Goal: Check status

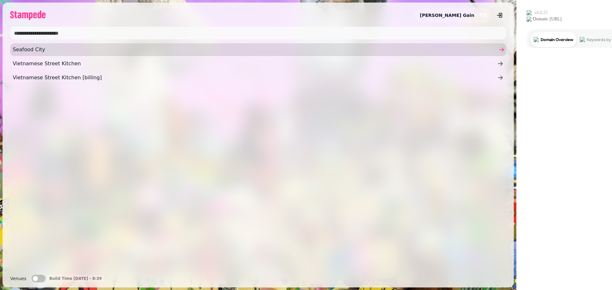
click at [32, 51] on span "Seafood City" at bounding box center [255, 50] width 485 height 8
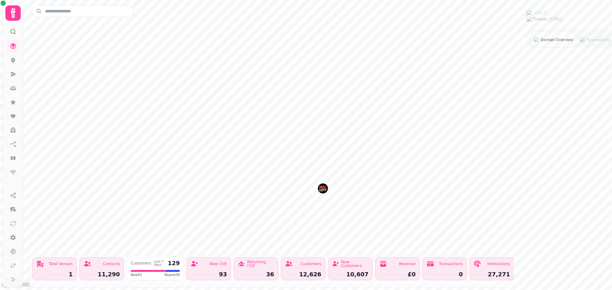
click at [13, 15] on icon at bounding box center [13, 13] width 4 height 10
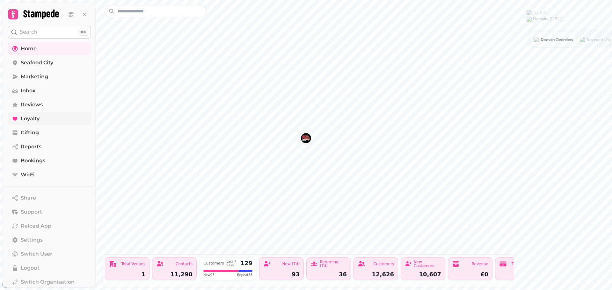
scroll to position [18, 0]
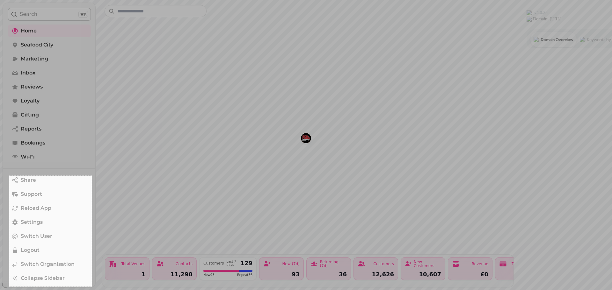
drag, startPoint x: 9, startPoint y: 176, endPoint x: 92, endPoint y: 287, distance: 138.3
click at [92, 287] on div "259 X 348" at bounding box center [306, 145] width 612 height 290
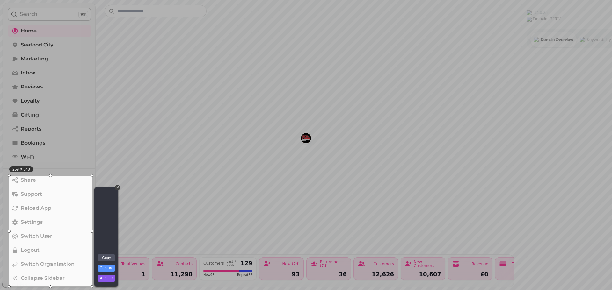
click at [10, 176] on div at bounding box center [50, 175] width 83 height 3
click at [107, 259] on link "Copy" at bounding box center [106, 258] width 17 height 7
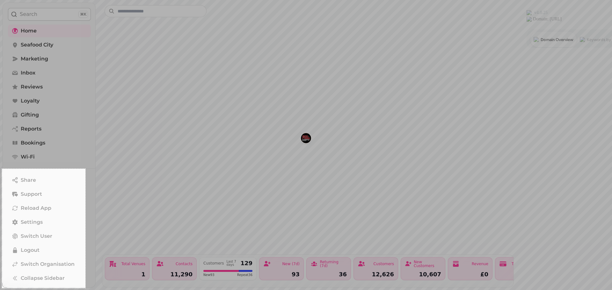
drag, startPoint x: 2, startPoint y: 169, endPoint x: 85, endPoint y: 289, distance: 145.9
click at [85, 289] on div "262 X 375" at bounding box center [306, 145] width 612 height 290
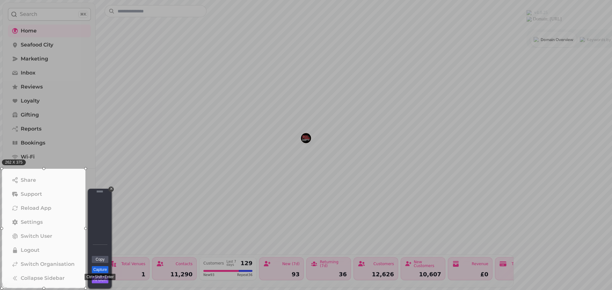
click at [103, 271] on link "Capture" at bounding box center [100, 270] width 17 height 7
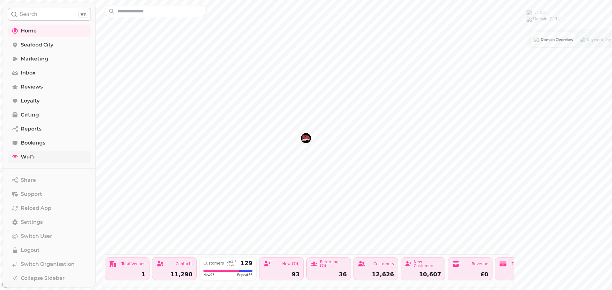
click at [21, 159] on span "Wi-Fi" at bounding box center [28, 157] width 14 height 8
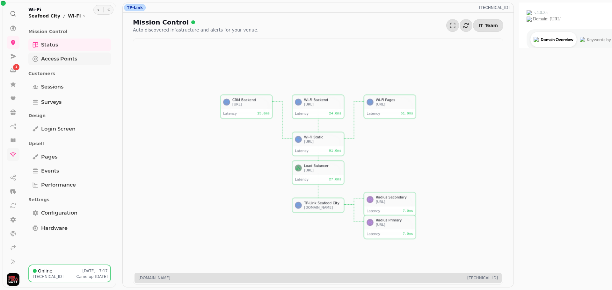
click at [49, 57] on span "Access Points" at bounding box center [59, 59] width 36 height 8
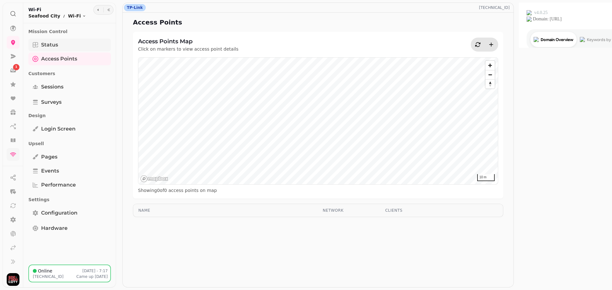
click at [55, 41] on span "Status" at bounding box center [49, 45] width 17 height 8
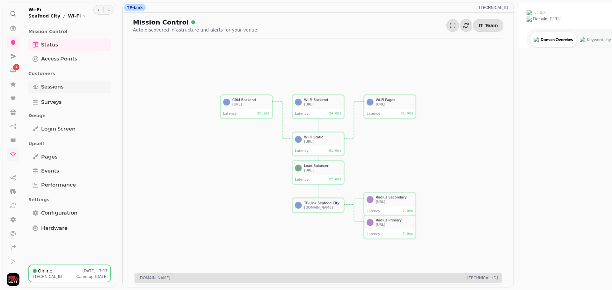
click at [50, 88] on span "Sessions" at bounding box center [52, 87] width 22 height 8
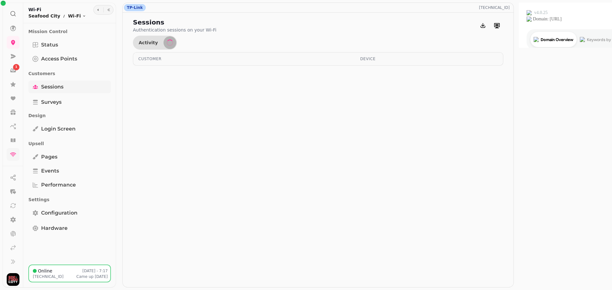
select select "**"
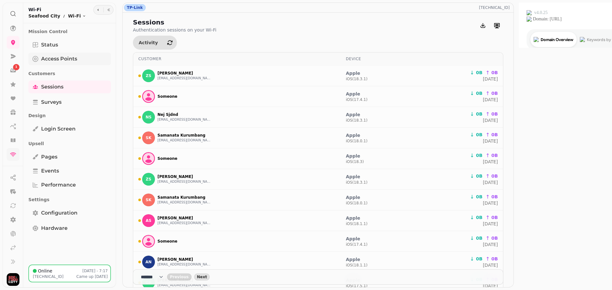
click at [52, 61] on span "Access Points" at bounding box center [59, 59] width 36 height 8
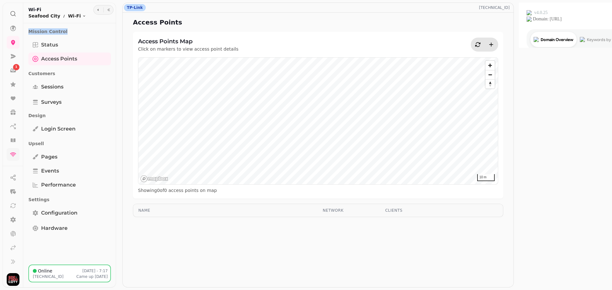
drag, startPoint x: 113, startPoint y: 38, endPoint x: 112, endPoint y: 17, distance: 20.8
click at [112, 17] on div "Wi-Fi Seafood City Wi-Fi Toggle menu Mission Control Status Access Points Custo…" at bounding box center [69, 145] width 93 height 285
click at [12, 15] on icon at bounding box center [13, 14] width 6 height 6
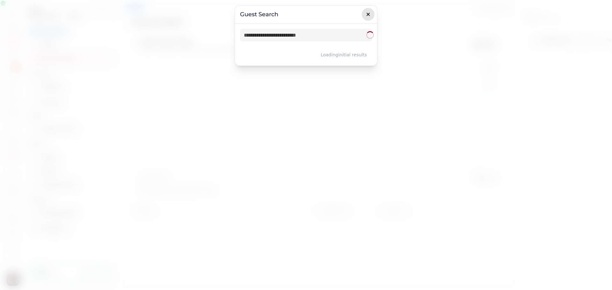
click at [367, 16] on icon "button" at bounding box center [368, 14] width 6 height 6
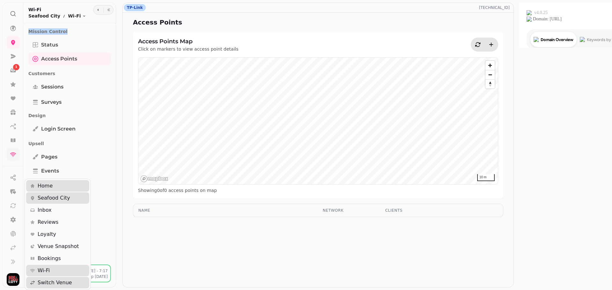
click at [11, 282] on img "button" at bounding box center [13, 280] width 13 height 13
click at [328, 22] on div "1 TP-Link [TECHNICAL_ID] Access Points Access Points Map Click on markers to vi…" at bounding box center [258, 145] width 517 height 290
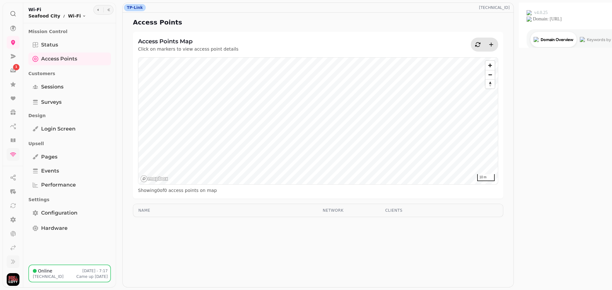
click at [11, 264] on icon at bounding box center [13, 262] width 6 height 6
